Goal: Navigation & Orientation: Go to known website

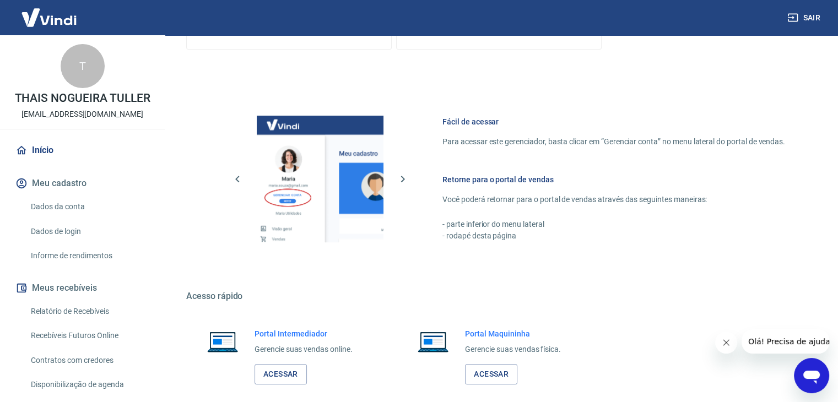
scroll to position [467, 0]
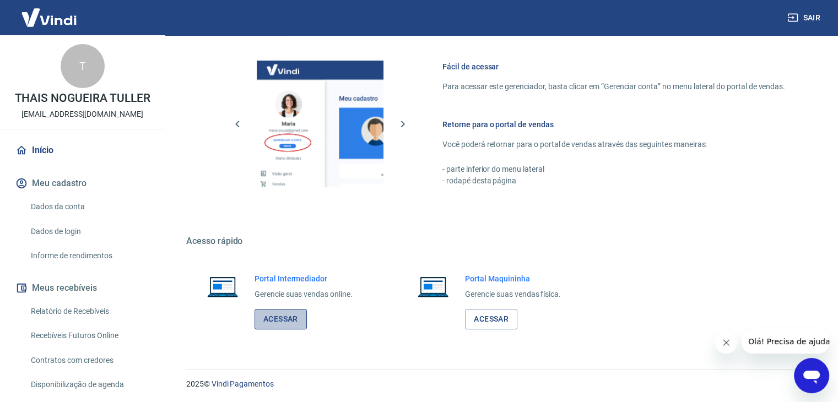
click at [278, 327] on link "Acessar" at bounding box center [281, 319] width 52 height 20
